Goal: Task Accomplishment & Management: Manage account settings

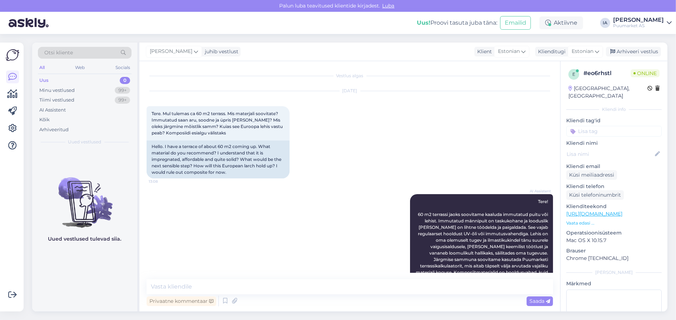
scroll to position [418, 0]
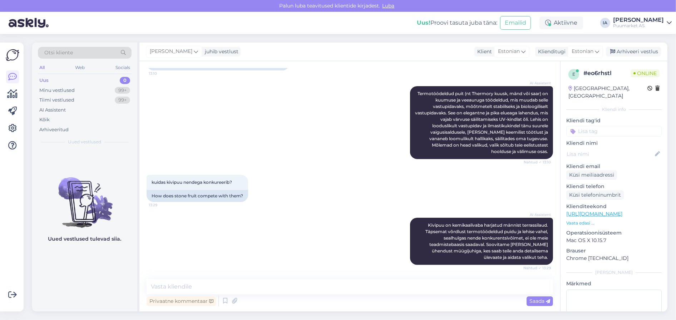
click at [666, 21] on link "[PERSON_NAME] Puumarket AS" at bounding box center [642, 22] width 59 height 11
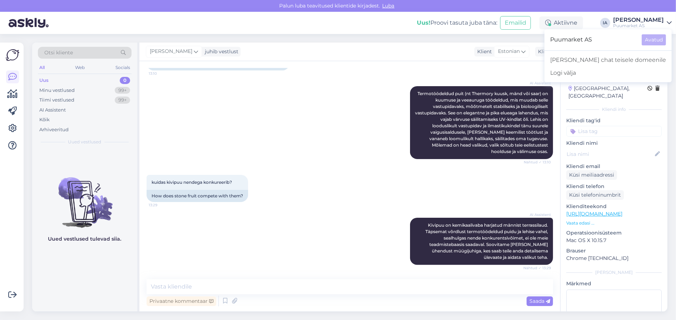
click at [666, 21] on link "[PERSON_NAME] Puumarket AS" at bounding box center [642, 22] width 59 height 11
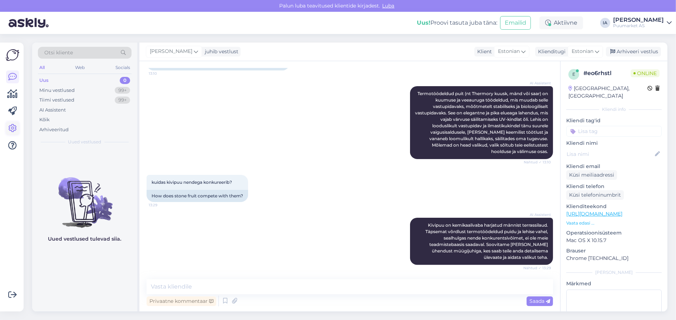
click at [10, 126] on icon at bounding box center [12, 128] width 9 height 9
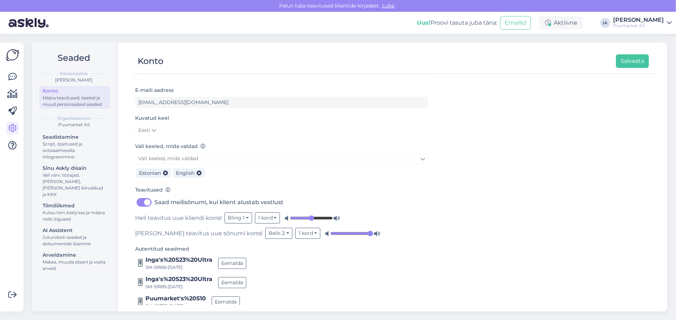
scroll to position [40, 0]
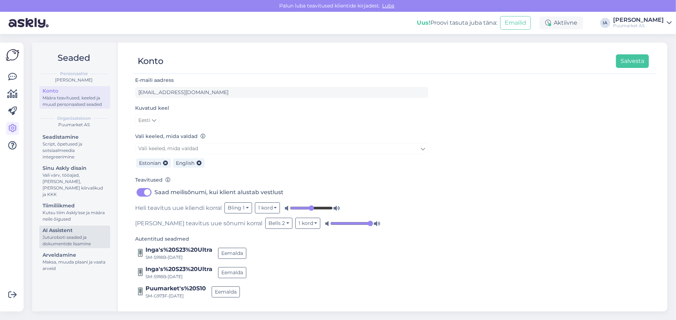
click at [76, 247] on div "Juturoboti seaded ja dokumentide lisamine" at bounding box center [75, 240] width 64 height 13
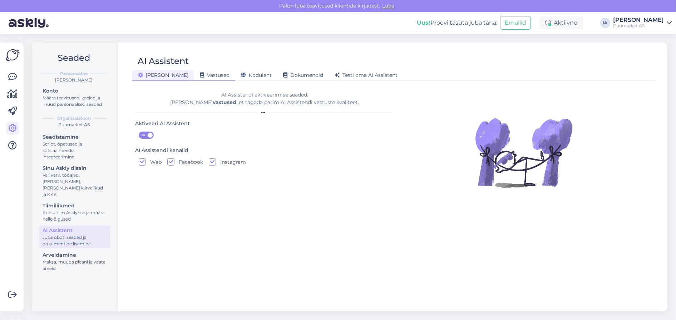
click at [200, 77] on icon at bounding box center [202, 75] width 4 height 5
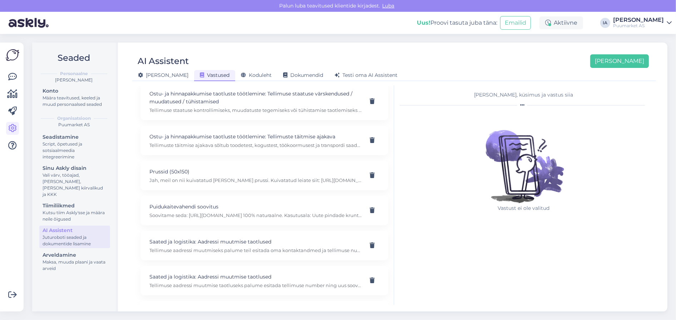
scroll to position [572, 0]
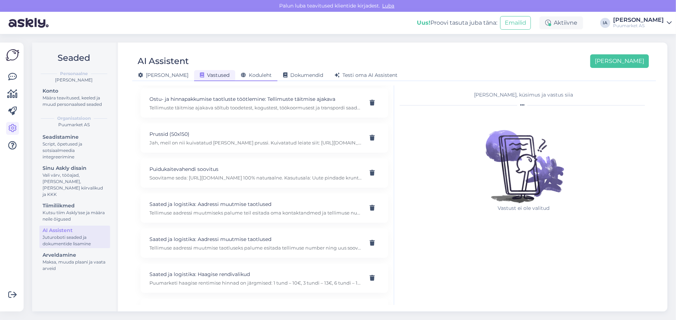
click at [241, 76] on span "Koduleht" at bounding box center [256, 75] width 31 height 6
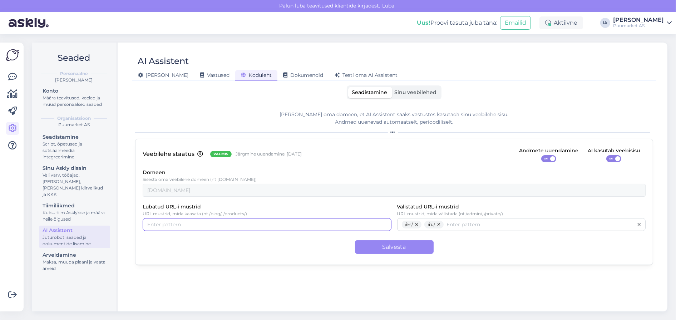
click at [177, 228] on input "Lubatud URL-i mustrid" at bounding box center [266, 224] width 239 height 8
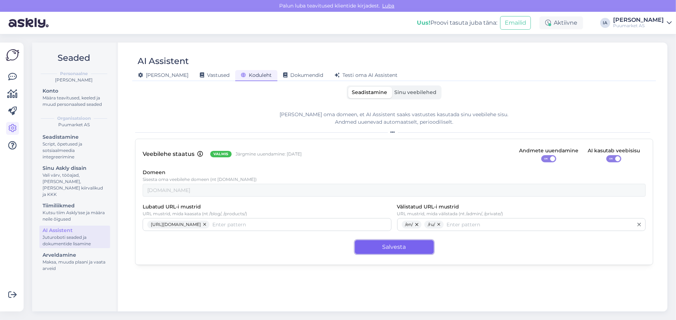
click at [383, 253] on button "Salvesta" at bounding box center [394, 247] width 79 height 14
drag, startPoint x: 206, startPoint y: 230, endPoint x: 117, endPoint y: 233, distance: 88.6
click at [117, 233] on div "Seaded Personaalne [PERSON_NAME] Konto Määra teavitused, keeled ja muud persona…" at bounding box center [349, 177] width 635 height 269
click at [209, 228] on button "button" at bounding box center [205, 224] width 9 height 8
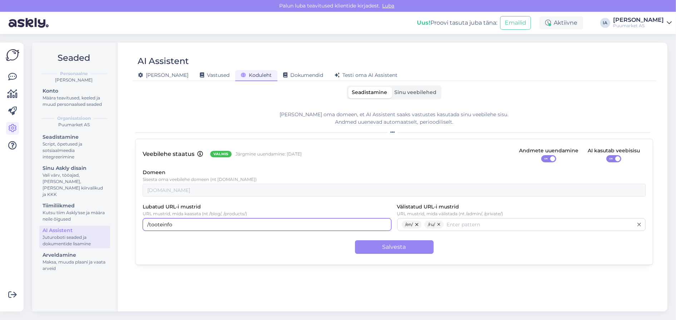
type input "/tooteinfo/"
type input "/toode/"
type input "/teenused/"
type input "/kalkulaatorid/"
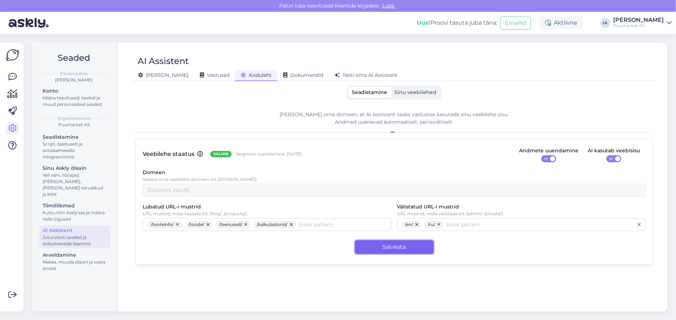
click at [388, 249] on button "Salvesta" at bounding box center [394, 247] width 79 height 14
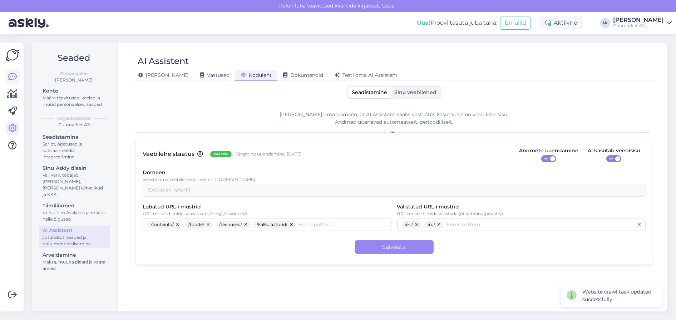
click at [13, 76] on icon at bounding box center [12, 77] width 9 height 9
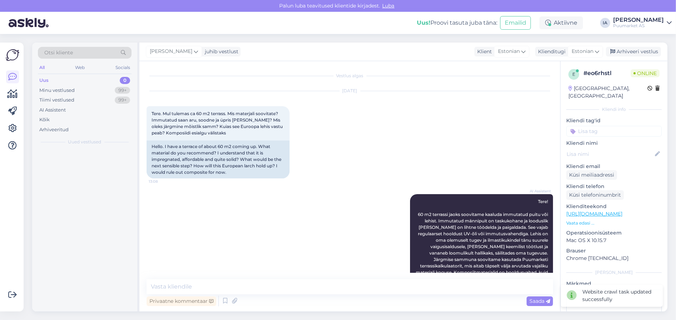
scroll to position [418, 0]
